Goal: Information Seeking & Learning: Learn about a topic

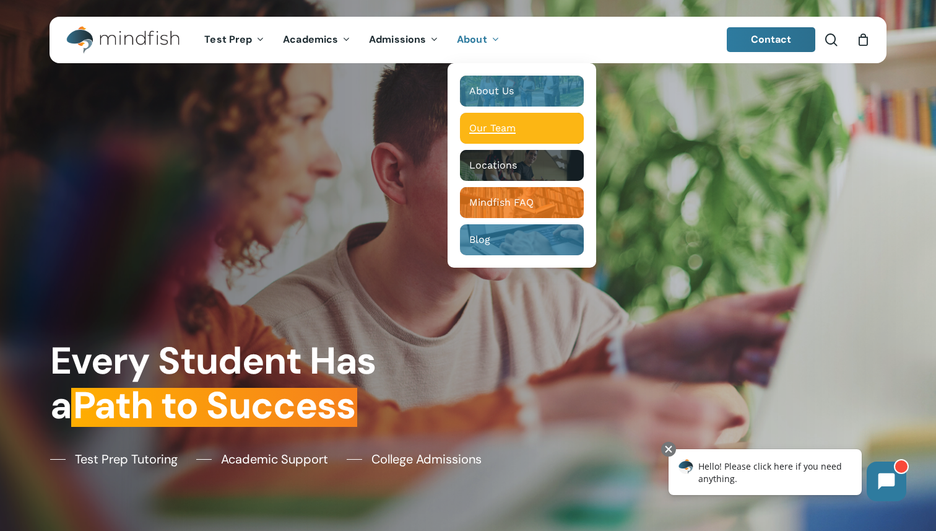
click at [498, 129] on span "Our Team" at bounding box center [492, 128] width 46 height 12
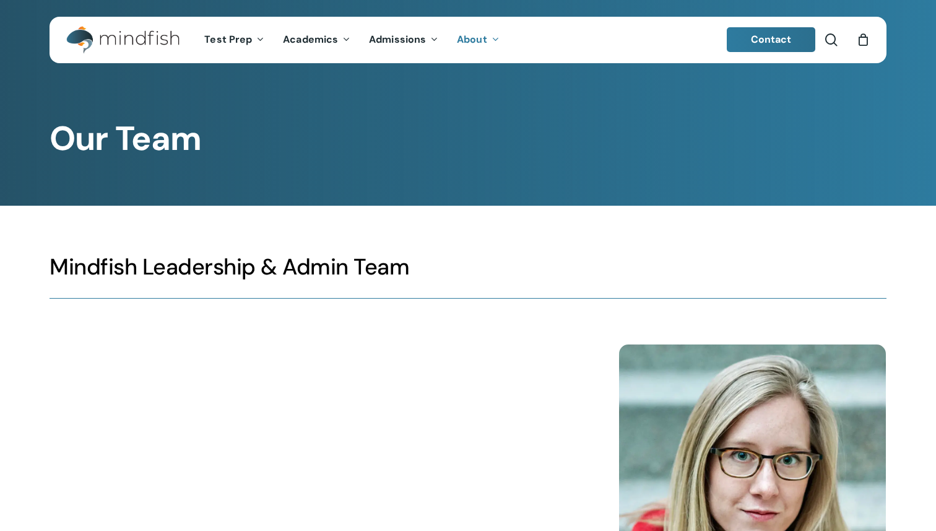
click at [498, 128] on h1 "Our Team" at bounding box center [468, 139] width 837 height 40
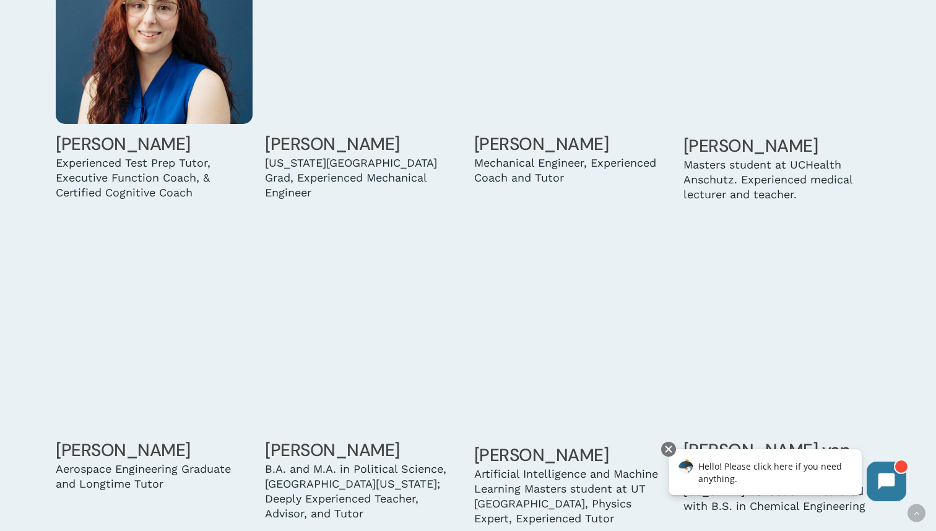
scroll to position [3446, 0]
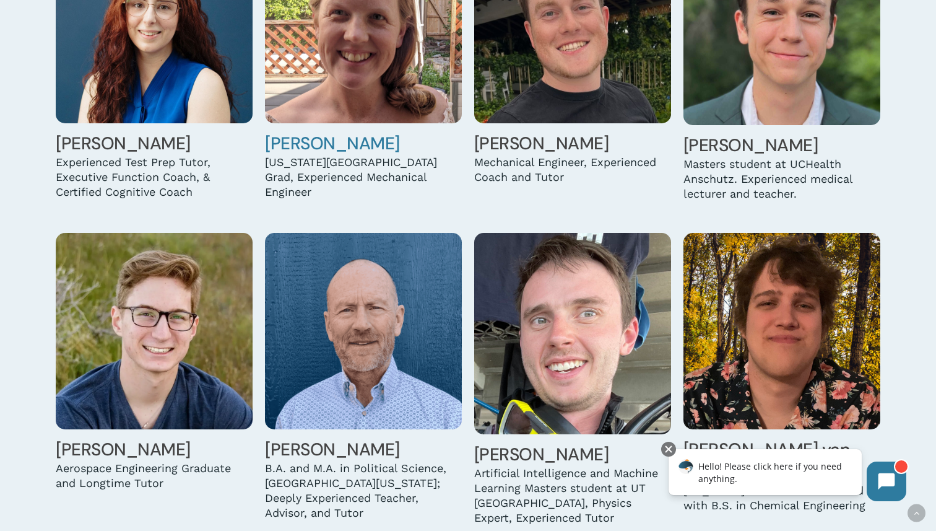
click at [325, 132] on link "Ashlie Reott" at bounding box center [332, 143] width 135 height 23
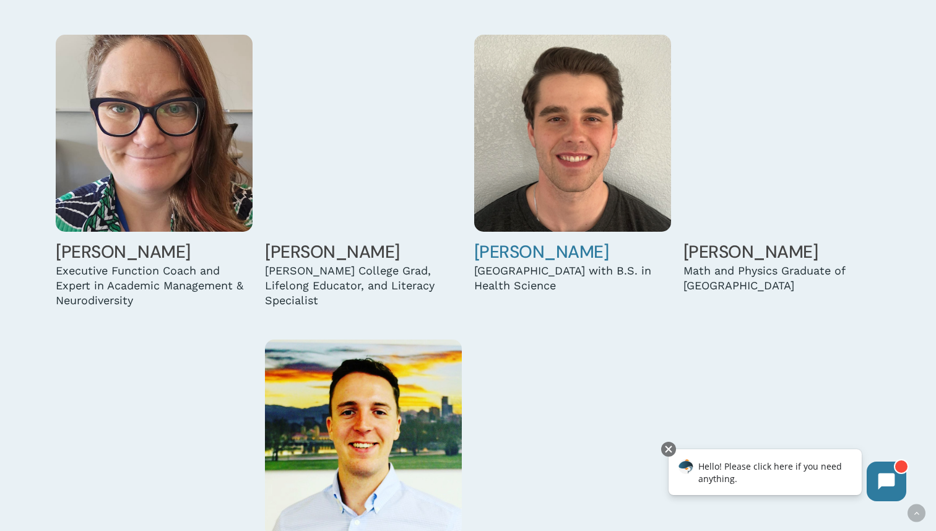
scroll to position [1466, 0]
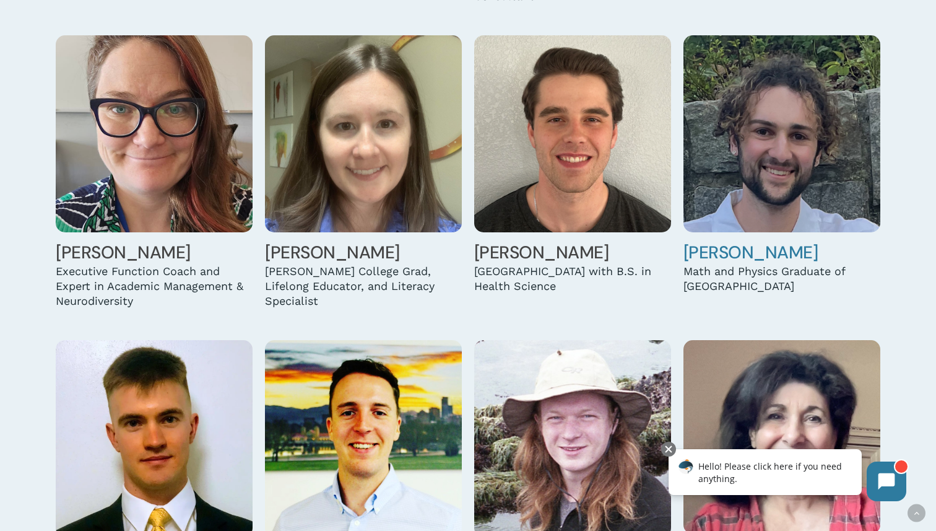
click at [733, 253] on link "George Buck" at bounding box center [751, 252] width 135 height 23
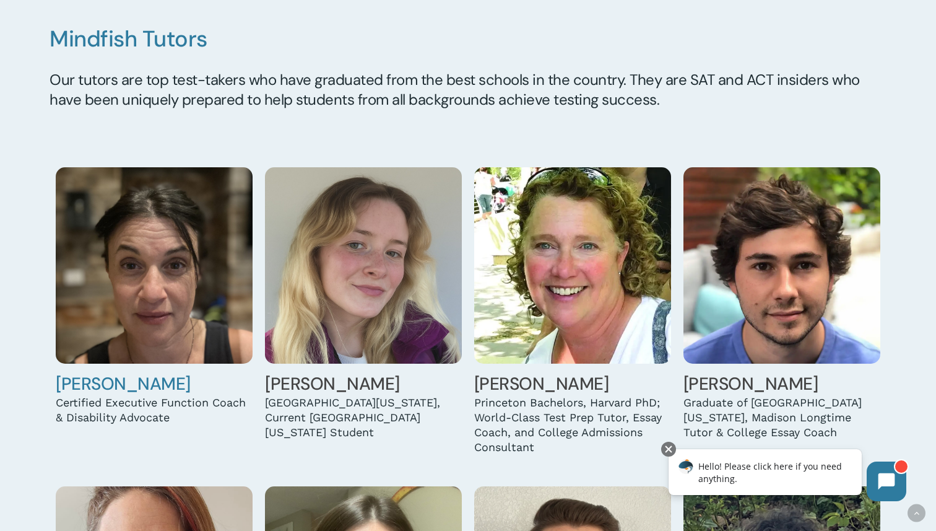
scroll to position [1017, 0]
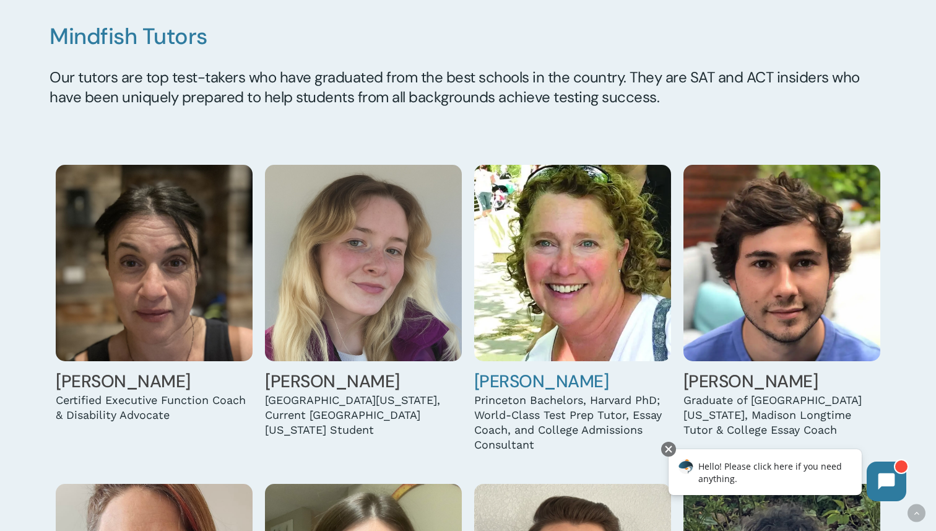
click at [514, 383] on link "[PERSON_NAME]" at bounding box center [541, 381] width 135 height 23
click at [536, 379] on link "[PERSON_NAME]" at bounding box center [541, 381] width 135 height 23
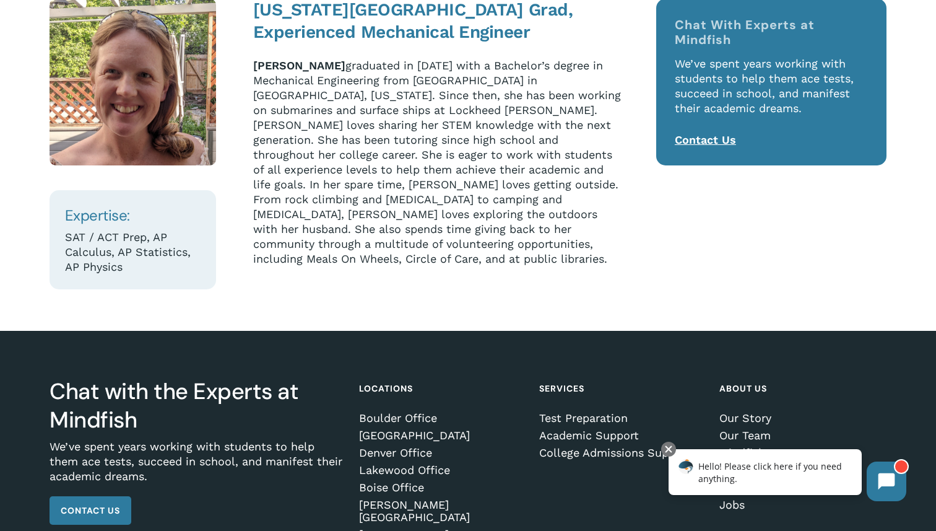
scroll to position [195, 0]
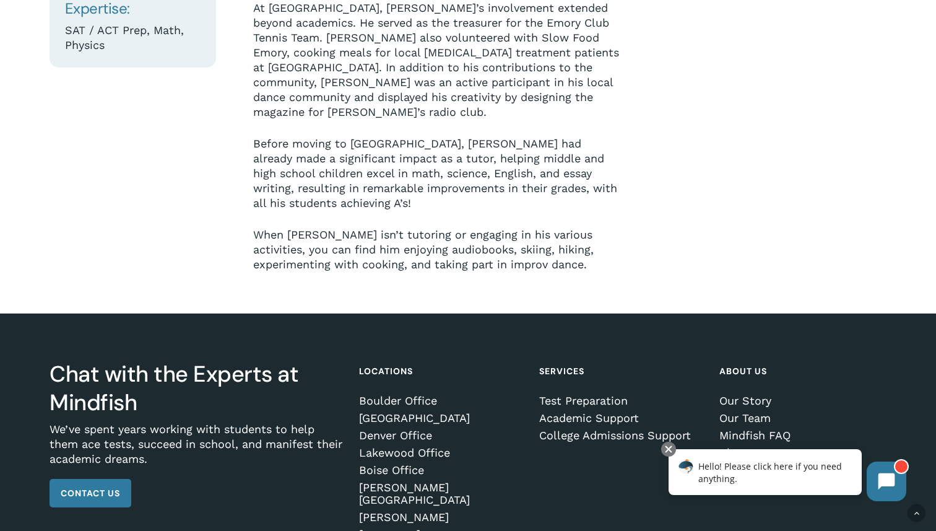
scroll to position [421, 0]
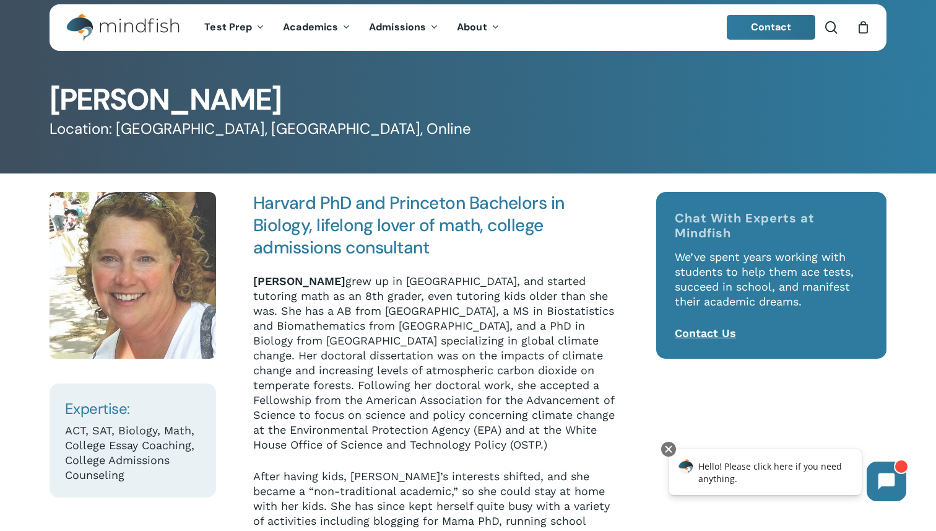
scroll to position [12, 0]
